Goal: Use online tool/utility

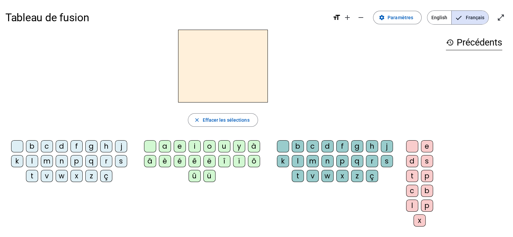
scroll to position [1, 0]
click at [164, 147] on div "a" at bounding box center [165, 146] width 12 height 12
click at [32, 163] on div "l" at bounding box center [32, 160] width 12 height 12
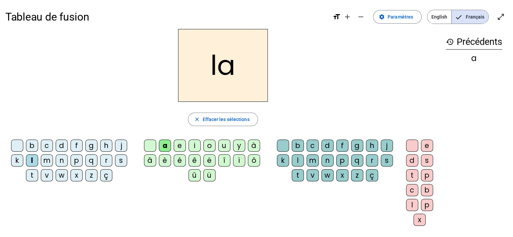
click at [33, 165] on div "l" at bounding box center [32, 160] width 12 height 12
click at [32, 160] on div "l" at bounding box center [32, 160] width 12 height 12
click at [208, 162] on div "ë" at bounding box center [209, 160] width 12 height 12
click at [177, 147] on div "e" at bounding box center [180, 146] width 12 height 12
click at [219, 147] on div "u" at bounding box center [224, 146] width 12 height 12
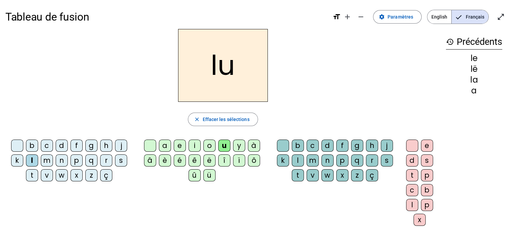
click at [218, 147] on div "u" at bounding box center [224, 146] width 12 height 12
click at [178, 145] on div "e" at bounding box center [180, 146] width 12 height 12
click at [209, 176] on div "ü" at bounding box center [209, 175] width 12 height 12
click at [221, 145] on div "u" at bounding box center [224, 146] width 12 height 12
click at [32, 175] on div "t" at bounding box center [32, 175] width 12 height 12
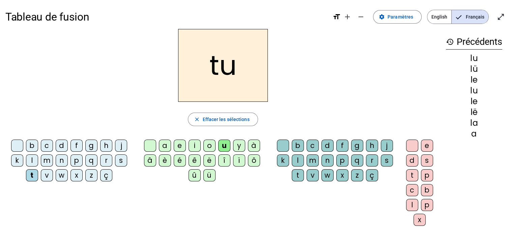
click at [180, 148] on div "e" at bounding box center [180, 146] width 12 height 12
click at [165, 149] on div "a" at bounding box center [165, 146] width 12 height 12
